Goal: Task Accomplishment & Management: Use online tool/utility

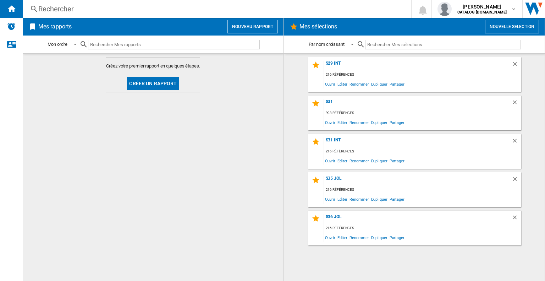
click at [503, 23] on button "Nouvelle selection" at bounding box center [512, 26] width 54 height 13
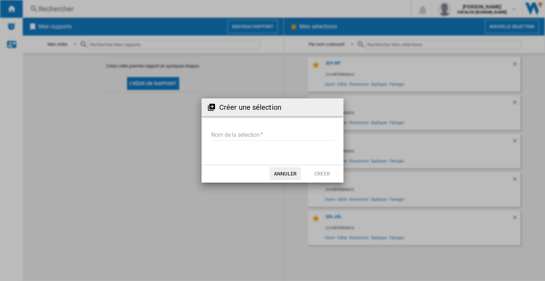
click at [218, 134] on input "Nom de la sélection" at bounding box center [272, 135] width 123 height 11
type input "******"
click at [324, 176] on button "Créer" at bounding box center [322, 173] width 31 height 13
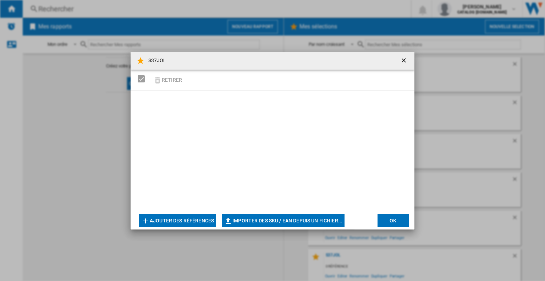
click at [295, 220] on button "Importer des SKU / EAN depuis un fichier..." at bounding box center [283, 220] width 123 height 13
type input "**********"
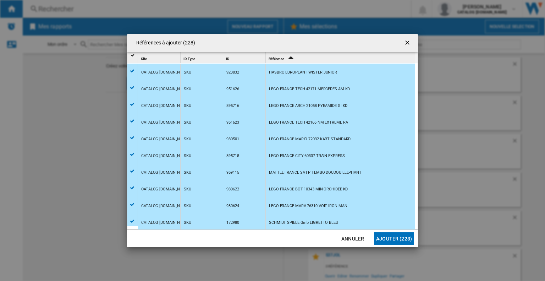
click at [393, 238] on button "Ajouter (228)" at bounding box center [394, 238] width 40 height 13
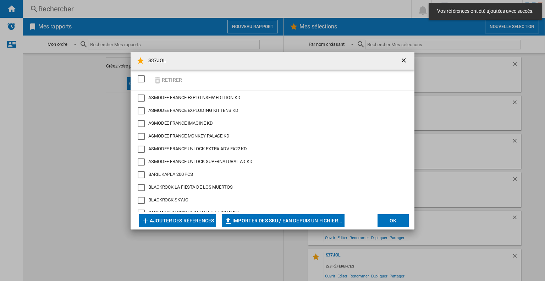
click at [406, 56] on button "button" at bounding box center [404, 61] width 14 height 14
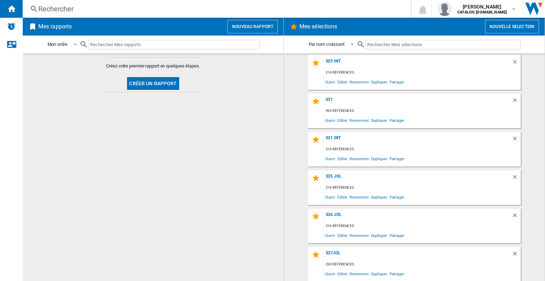
scroll to position [2, 0]
click at [512, 59] on ng-md-icon "Supprimer" at bounding box center [516, 62] width 9 height 9
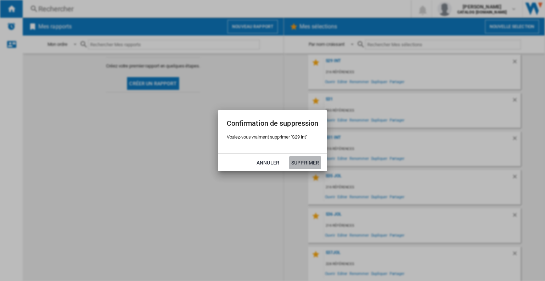
click at [302, 165] on button "Supprimer" at bounding box center [305, 162] width 32 height 13
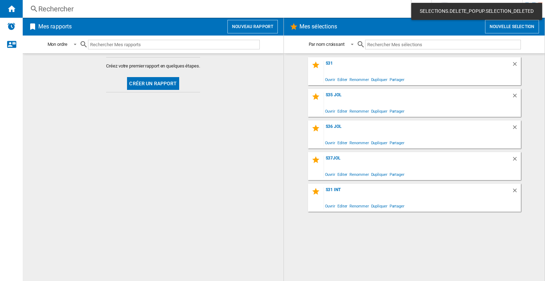
scroll to position [0, 0]
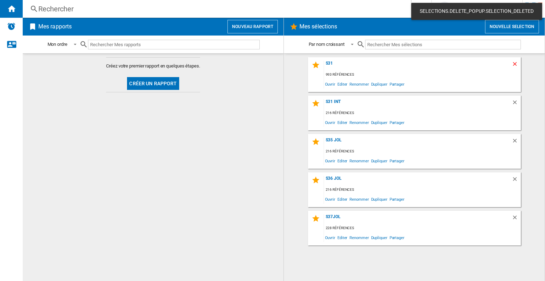
click at [517, 64] on ng-md-icon "Supprimer" at bounding box center [516, 65] width 9 height 9
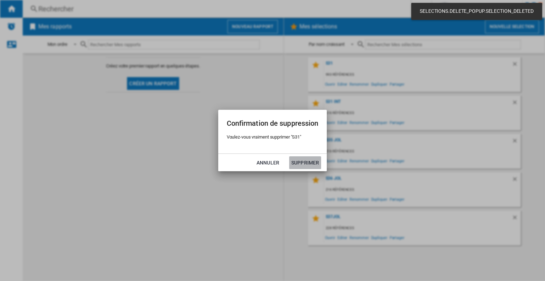
click at [306, 165] on button "Supprimer" at bounding box center [305, 162] width 32 height 13
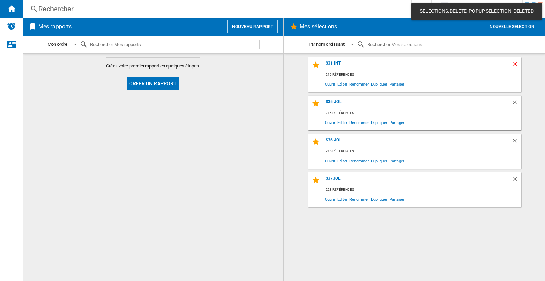
click at [514, 61] on ng-md-icon "Supprimer" at bounding box center [516, 65] width 9 height 9
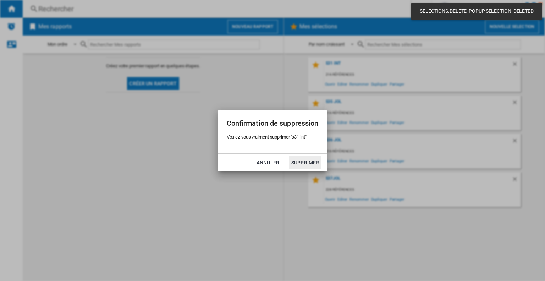
click at [307, 163] on button "Supprimer" at bounding box center [305, 162] width 32 height 13
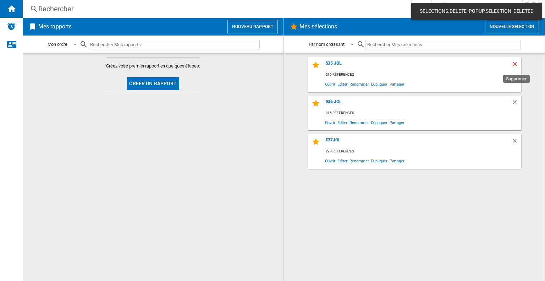
click at [519, 64] on ng-md-icon "Supprimer" at bounding box center [516, 65] width 9 height 9
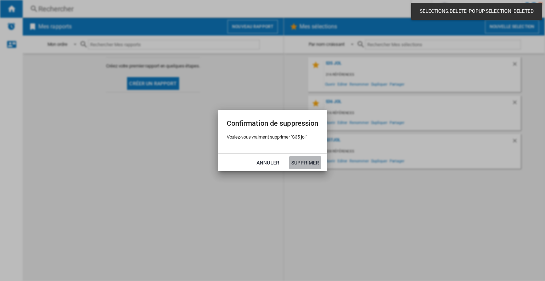
click at [315, 159] on button "Supprimer" at bounding box center [305, 162] width 32 height 13
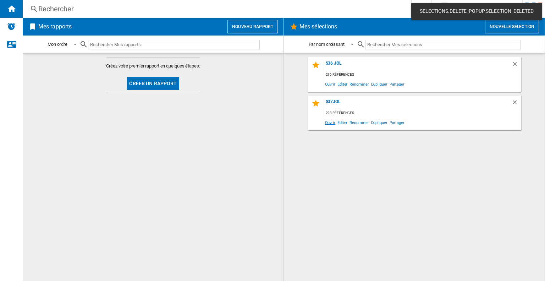
click at [329, 123] on span "Ouvrir" at bounding box center [330, 122] width 12 height 10
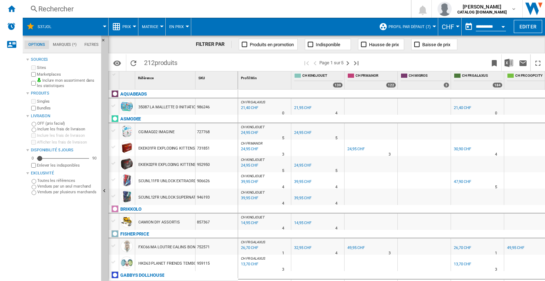
click at [50, 221] on div "Sources Sites Marketplaces Inclure mon assortiment dans les statistiques Produi…" at bounding box center [62, 168] width 72 height 226
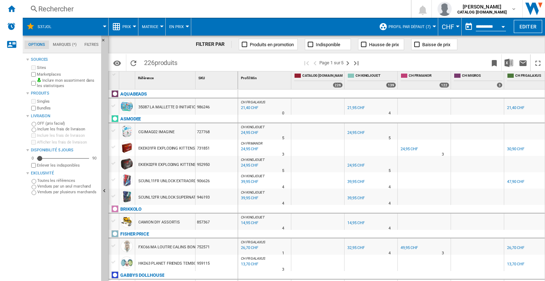
click at [406, 26] on span "Profil par défaut (7)" at bounding box center [410, 26] width 42 height 5
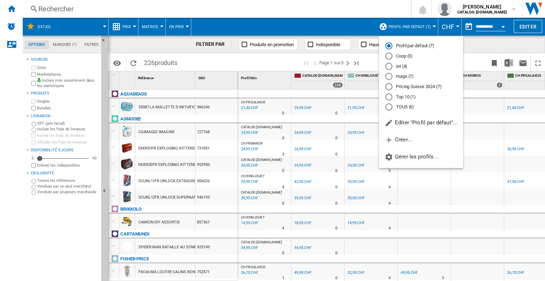
click at [384, 66] on md-radio-group "Profil par défaut (7) Coop (3) int (4) mags (7) Pricing Suisse 2024 (7) Top 10 …" at bounding box center [421, 77] width 84 height 68
click at [390, 66] on div "int (4)" at bounding box center [388, 66] width 7 height 7
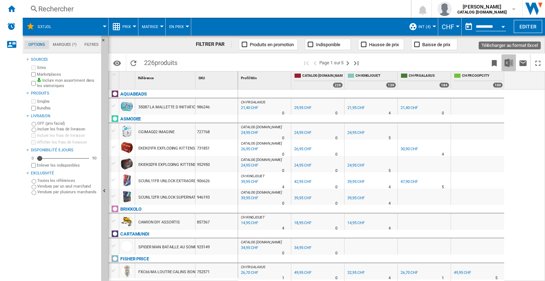
click at [511, 62] on img "Télécharger au format Excel" at bounding box center [509, 63] width 9 height 9
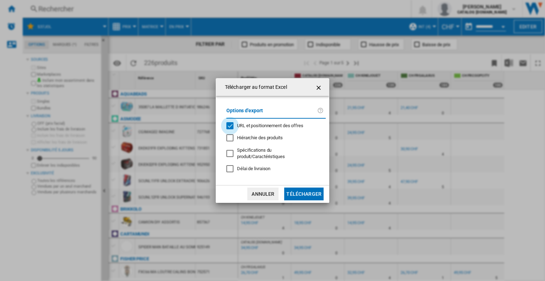
click at [233, 126] on div "URL et positionnement des offres" at bounding box center [229, 125] width 7 height 7
click at [309, 189] on button "Télécharger" at bounding box center [303, 193] width 39 height 13
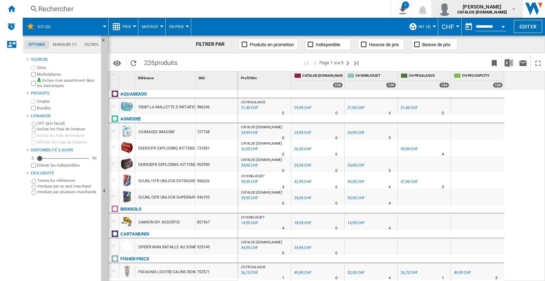
click at [499, 8] on span "uliana afanasyeva" at bounding box center [481, 6] width 49 height 7
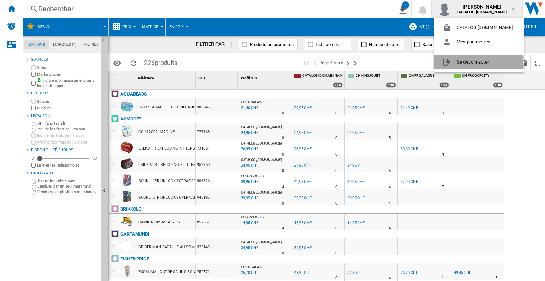
click at [477, 66] on button "Se déconnecter" at bounding box center [479, 62] width 90 height 14
